Goal: Transaction & Acquisition: Book appointment/travel/reservation

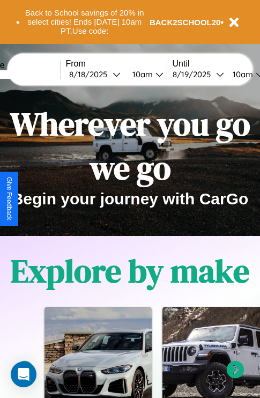
scroll to position [165, 0]
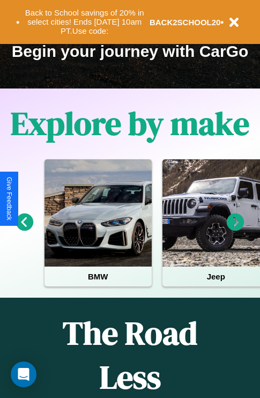
click at [235, 230] on icon at bounding box center [236, 222] width 18 height 18
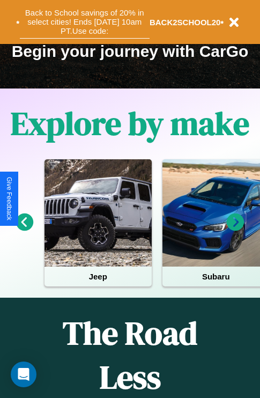
click at [84, 22] on button "Back to School savings of 20% in select cities! Ends 9/1 at 10am PT. Use code:" at bounding box center [85, 21] width 130 height 33
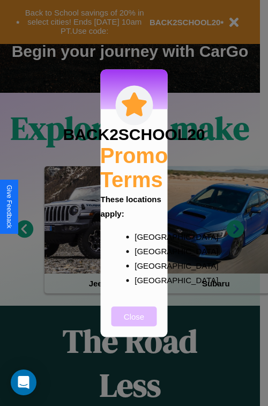
click at [134, 323] on button "Close" at bounding box center [135, 316] width 46 height 20
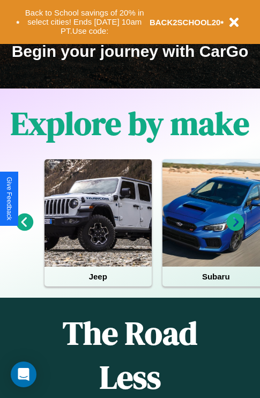
click at [235, 230] on icon at bounding box center [236, 222] width 18 height 18
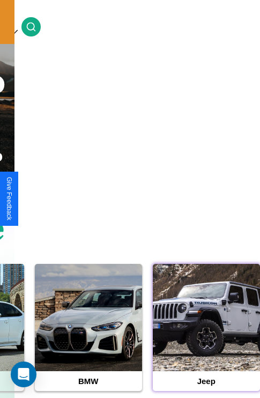
click at [206, 334] on div at bounding box center [206, 317] width 107 height 107
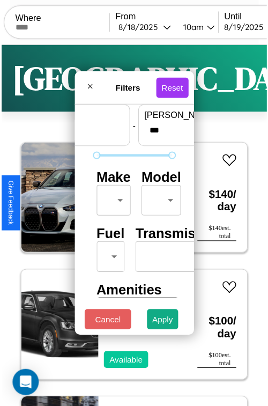
scroll to position [32, 0]
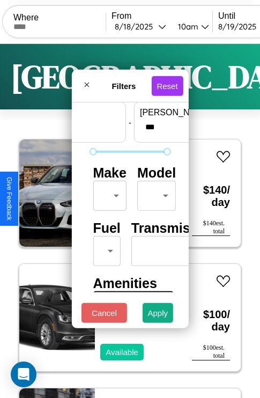
click at [108, 193] on body "CarGo Where From 8 / 18 / 2025 10am Until 8 / 19 / 2025 10am Become a Host Logi…" at bounding box center [130, 221] width 260 height 442
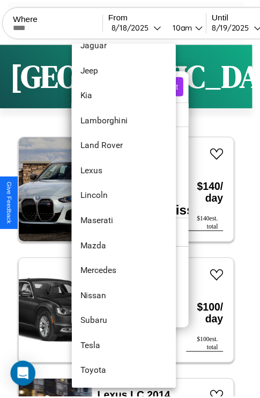
scroll to position [561, 0]
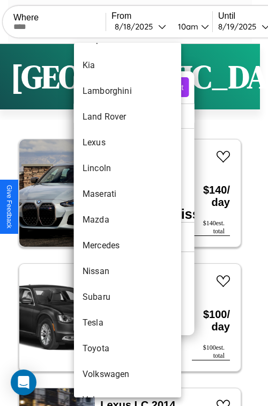
click at [107, 220] on li "Mazda" at bounding box center [127, 220] width 107 height 26
type input "*****"
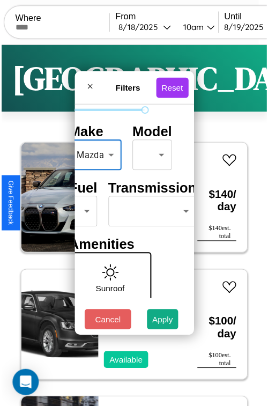
scroll to position [87, 34]
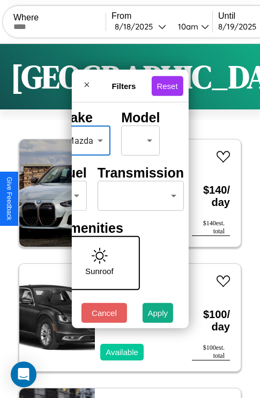
click at [138, 193] on body "CarGo Where From 8 / 18 / 2025 10am Until 8 / 19 / 2025 10am Become a Host Logi…" at bounding box center [130, 221] width 260 height 442
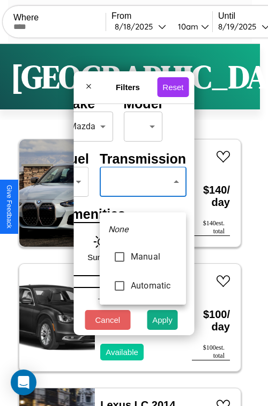
type input "*********"
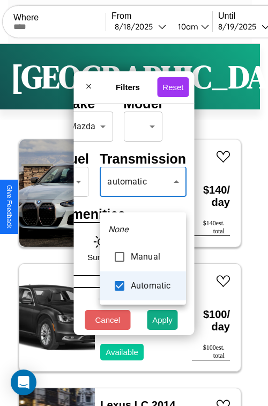
click at [143, 197] on div at bounding box center [134, 203] width 268 height 406
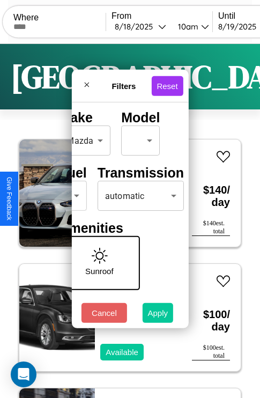
click at [158, 315] on button "Apply" at bounding box center [158, 313] width 31 height 20
